Goal: Information Seeking & Learning: Learn about a topic

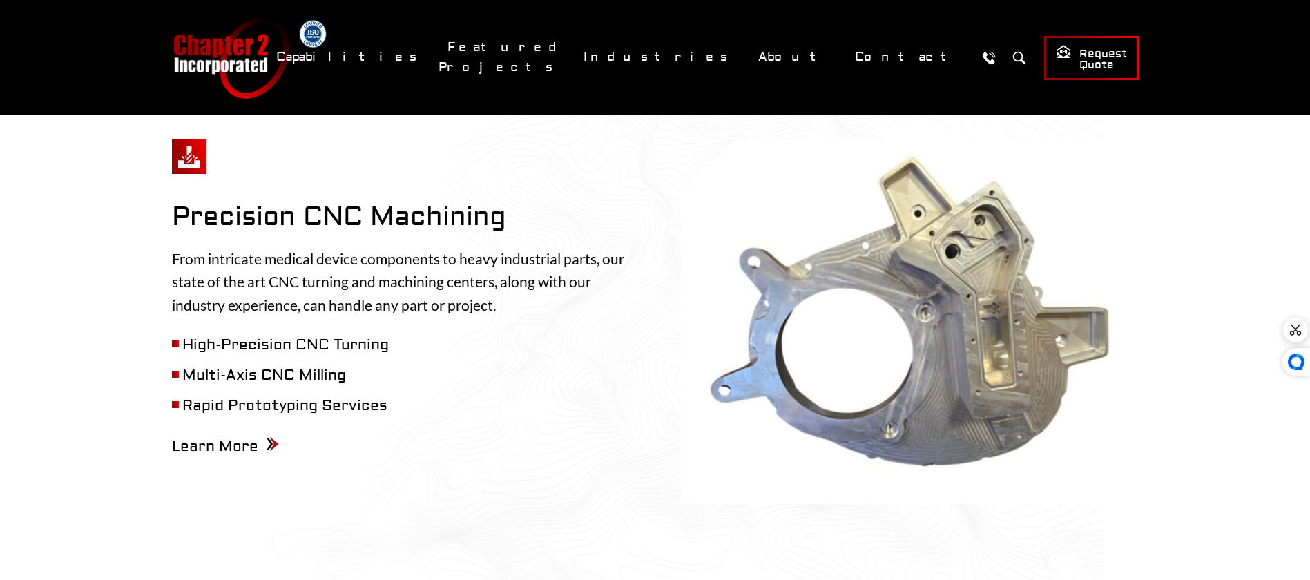
scroll to position [700, 0]
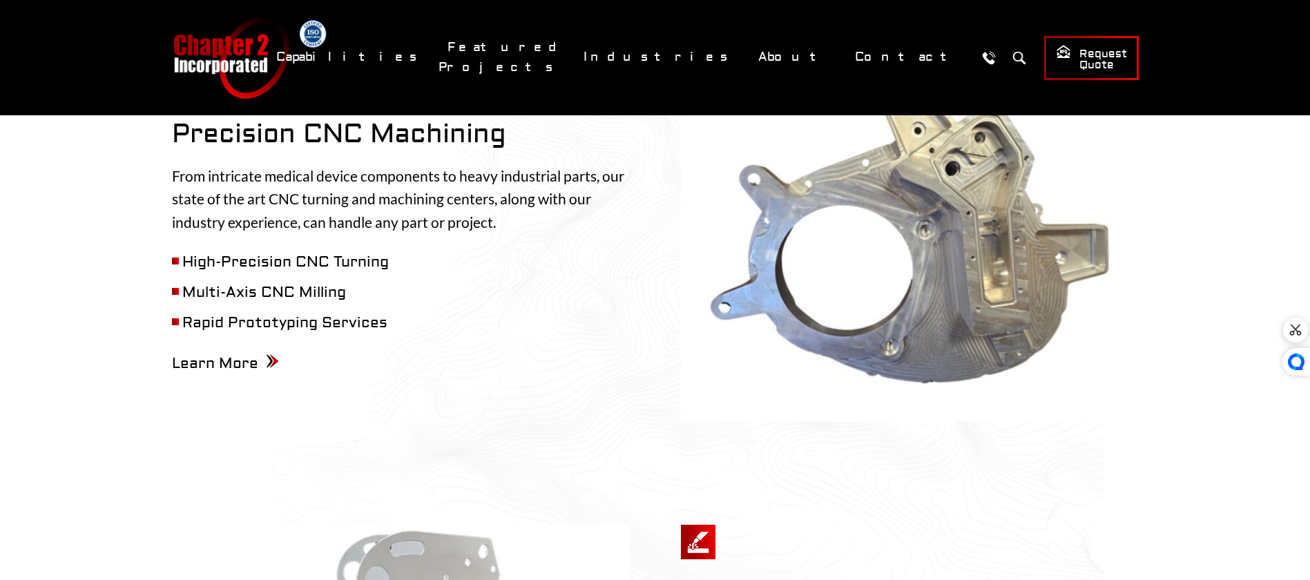
drag, startPoint x: 280, startPoint y: 149, endPoint x: 481, endPoint y: 161, distance: 201.4
click at [481, 164] on p "From intricate medical device components to heavy industrial parts, our state o…" at bounding box center [401, 199] width 458 height 70
drag, startPoint x: 358, startPoint y: 180, endPoint x: 433, endPoint y: 216, distance: 83.4
click at [510, 186] on p "From intricate medical device components to heavy industrial parts, our state o…" at bounding box center [401, 199] width 458 height 70
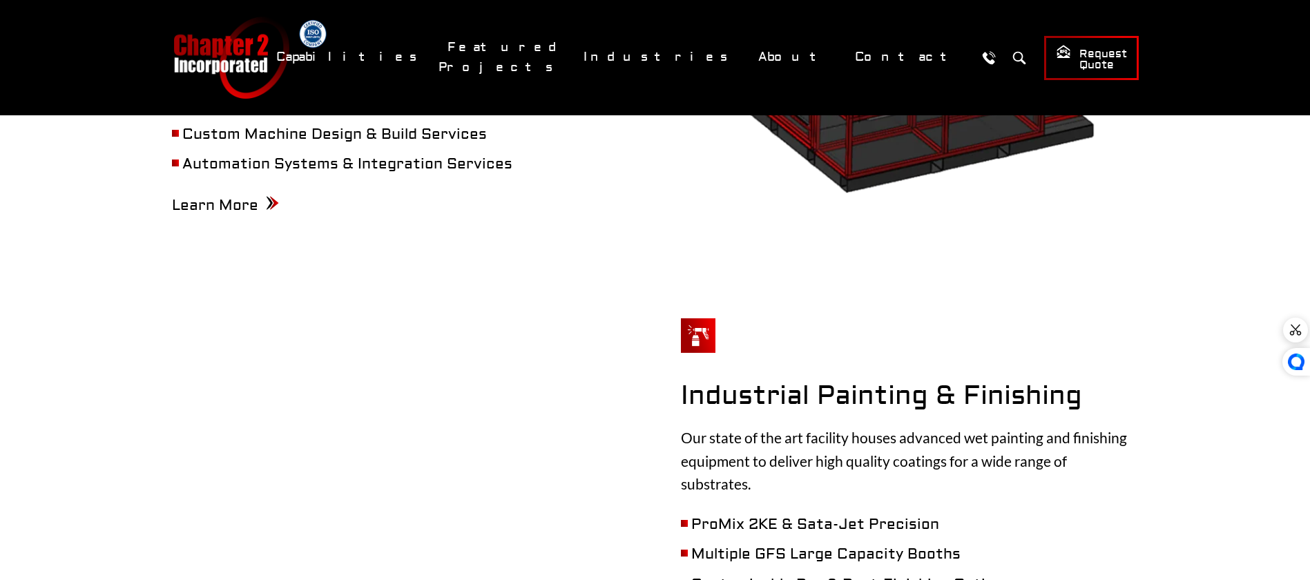
scroll to position [2318, 0]
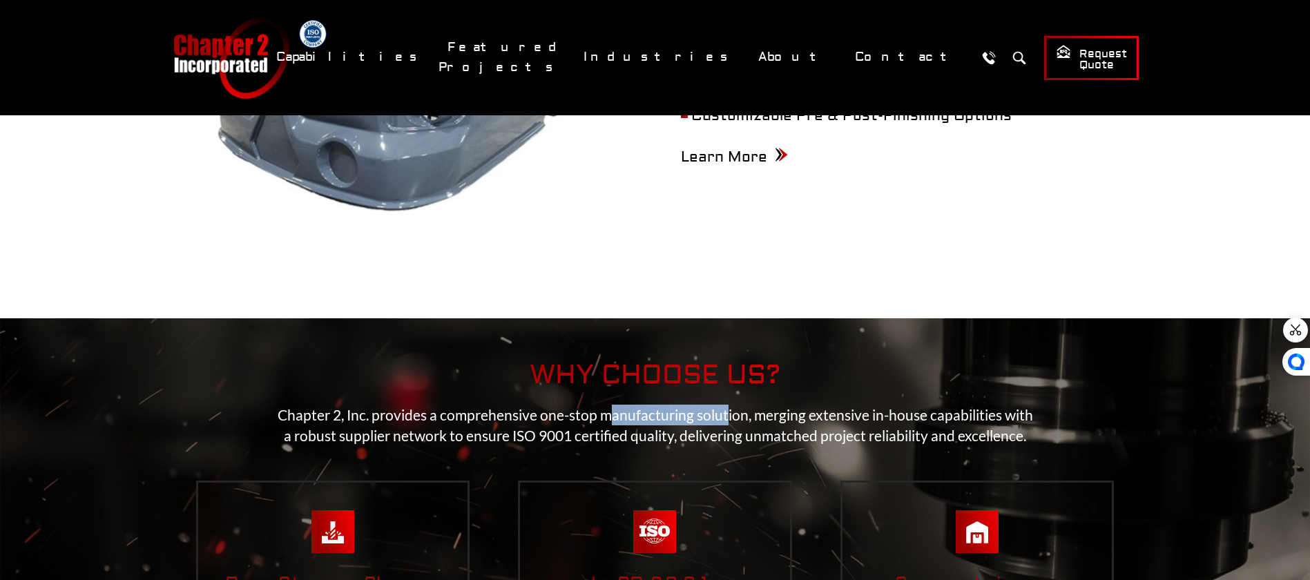
drag, startPoint x: 694, startPoint y: 384, endPoint x: 726, endPoint y: 386, distance: 32.5
click at [726, 405] on p "Chapter 2, Inc. provides a comprehensive one-stop manufacturing solution, mergi…" at bounding box center [655, 425] width 777 height 41
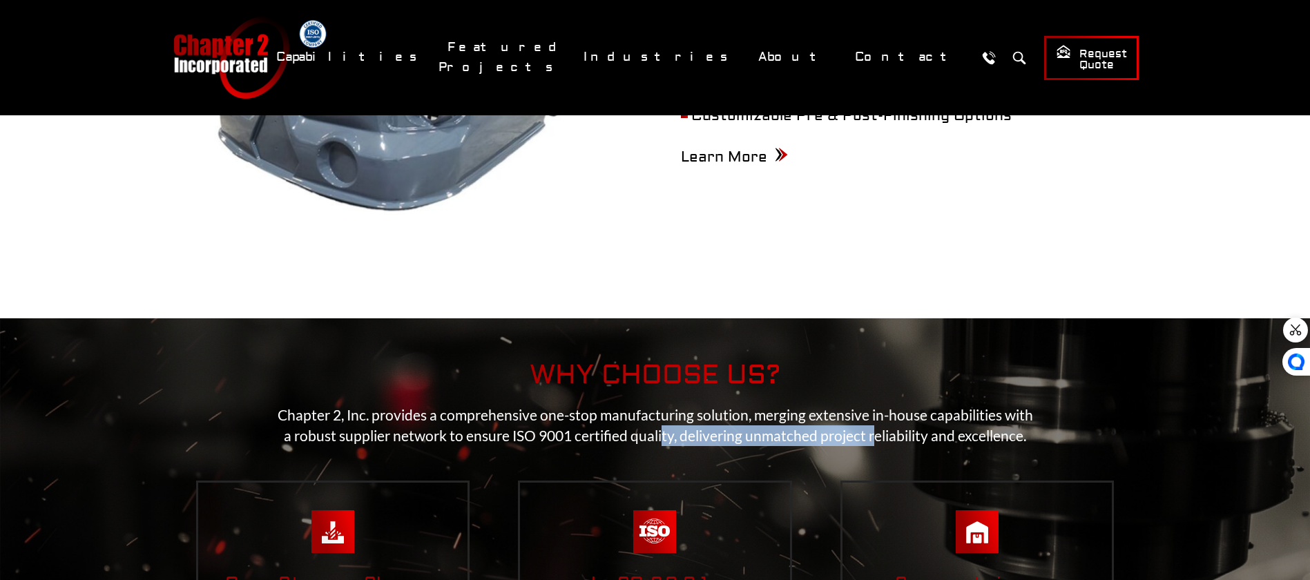
drag, startPoint x: 663, startPoint y: 396, endPoint x: 873, endPoint y: 405, distance: 210.2
click at [873, 405] on p "Chapter 2, Inc. provides a comprehensive one-stop manufacturing solution, mergi…" at bounding box center [655, 425] width 777 height 41
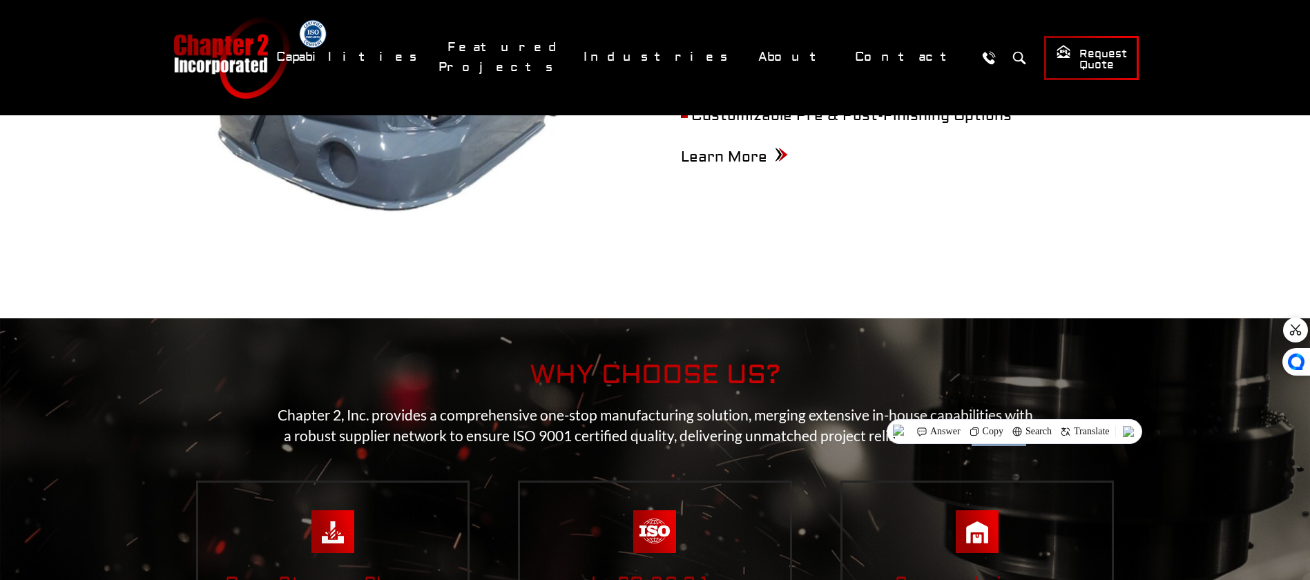
drag, startPoint x: 973, startPoint y: 403, endPoint x: 1026, endPoint y: 407, distance: 53.4
click at [1026, 407] on p "Chapter 2, Inc. provides a comprehensive one-stop manufacturing solution, mergi…" at bounding box center [655, 425] width 777 height 41
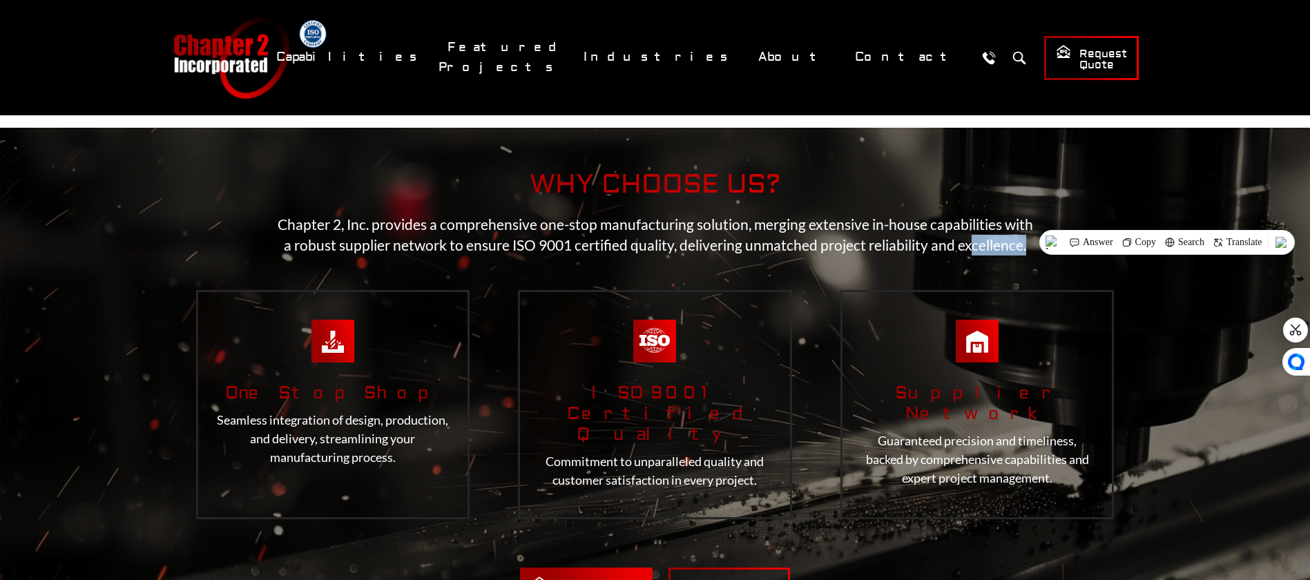
scroll to position [2586, 0]
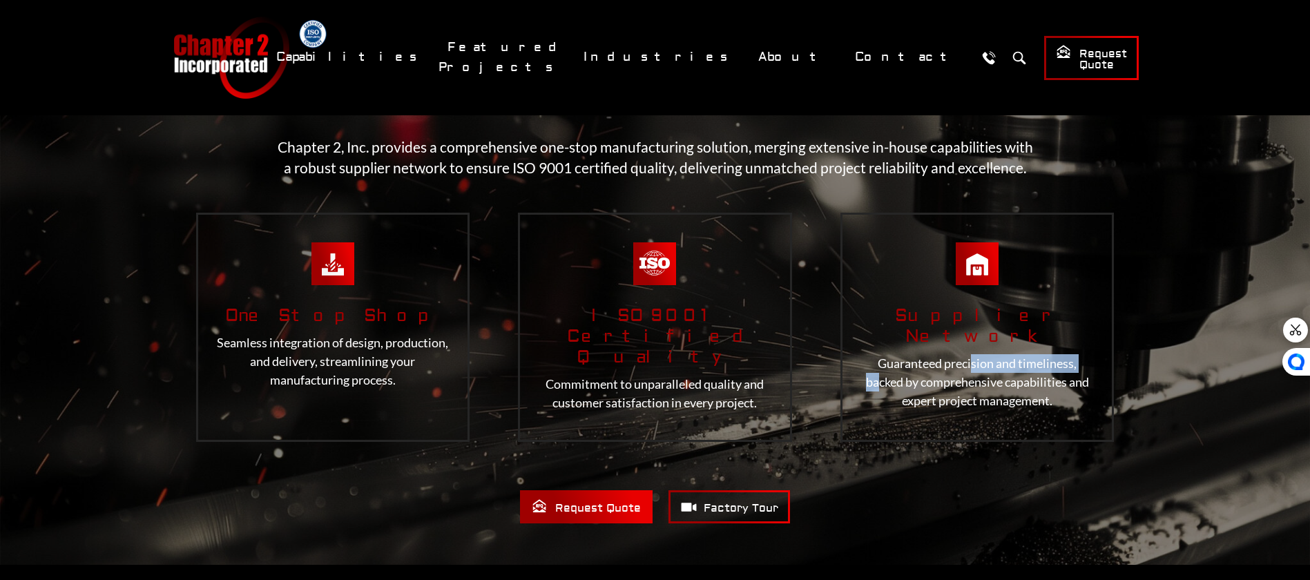
drag, startPoint x: 888, startPoint y: 298, endPoint x: 1013, endPoint y: 304, distance: 125.2
click at [1013, 304] on div "Supplier Network Guaranteed precision and timeliness, backed by comprehensive c…" at bounding box center [978, 327] width 274 height 229
click at [914, 383] on div "Supplier Network Guaranteed precision and timeliness, backed by comprehensive c…" at bounding box center [978, 327] width 274 height 229
